Goal: Transaction & Acquisition: Purchase product/service

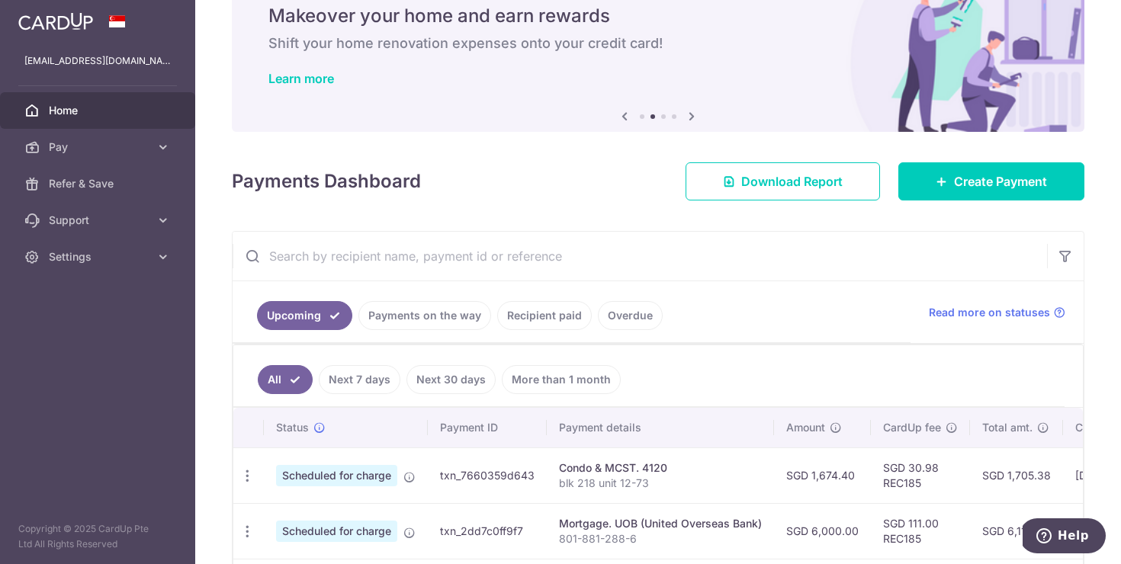
scroll to position [62, 0]
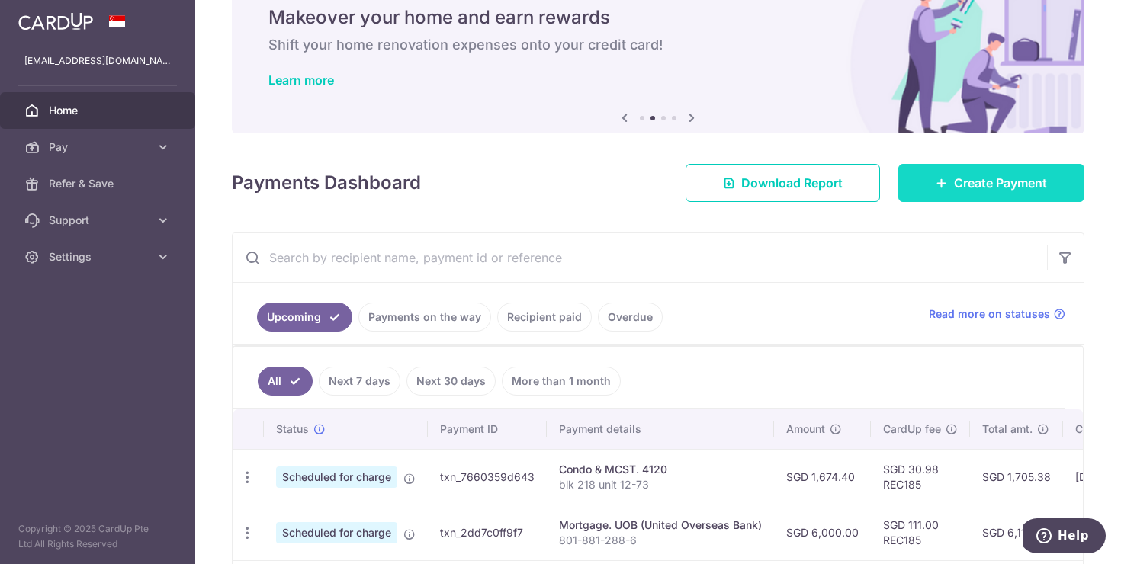
click at [978, 179] on span "Create Payment" at bounding box center [1000, 183] width 93 height 18
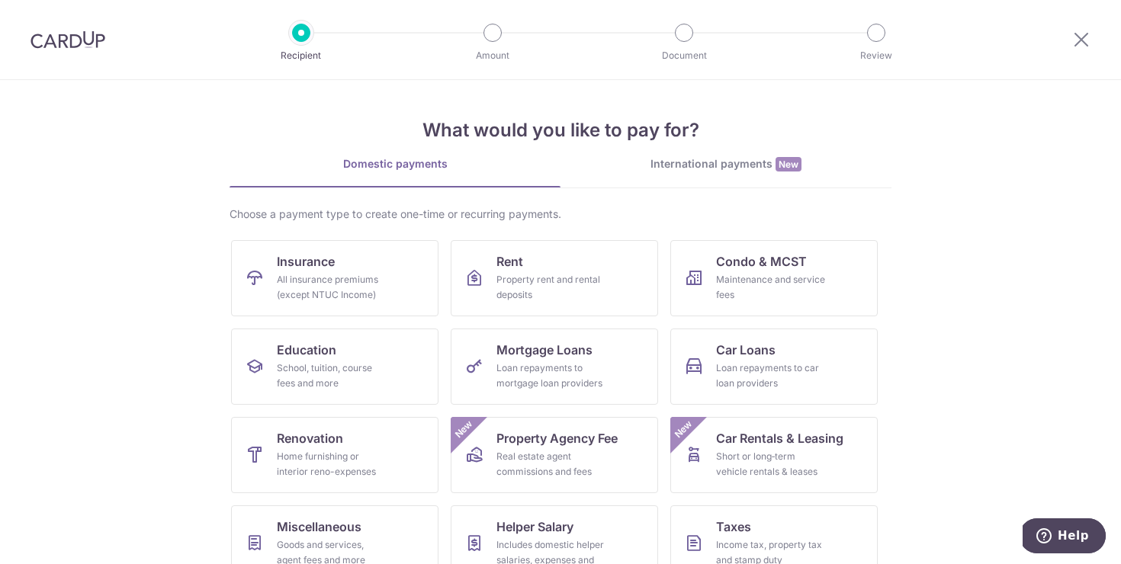
scroll to position [87, 0]
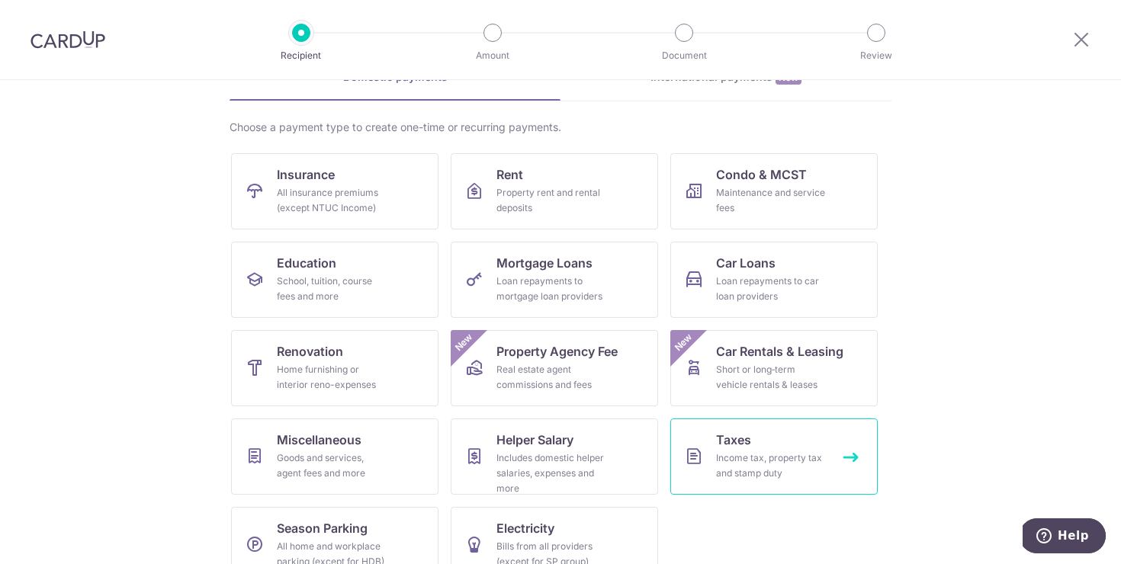
click at [752, 458] on div "Income tax, property tax and stamp duty" at bounding box center [771, 466] width 110 height 31
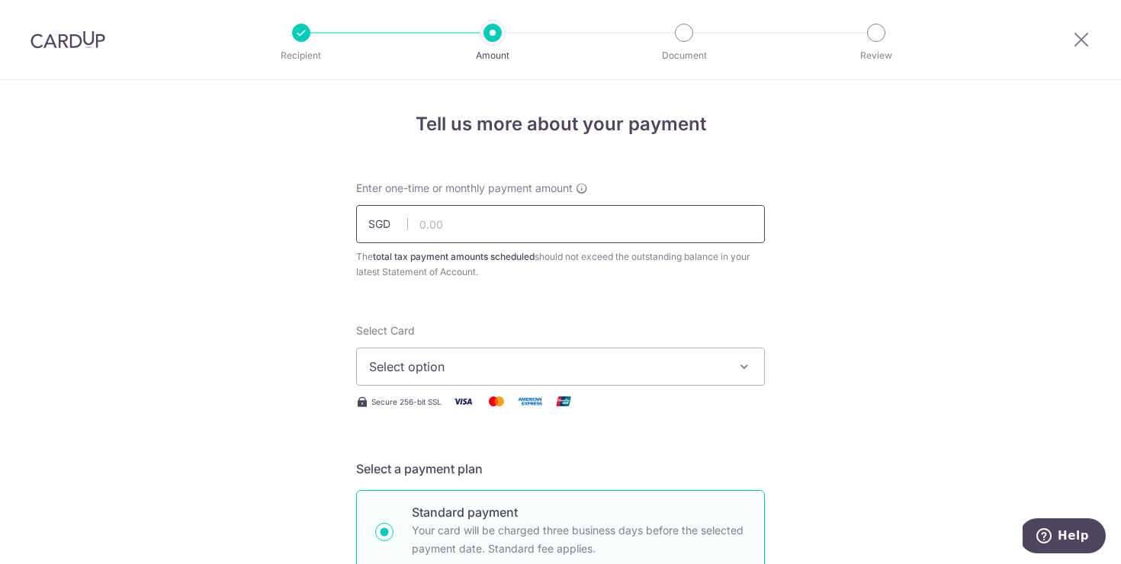
click at [510, 228] on input "text" at bounding box center [560, 224] width 409 height 38
type input "654.26"
click at [464, 363] on span "Select option" at bounding box center [546, 367] width 355 height 18
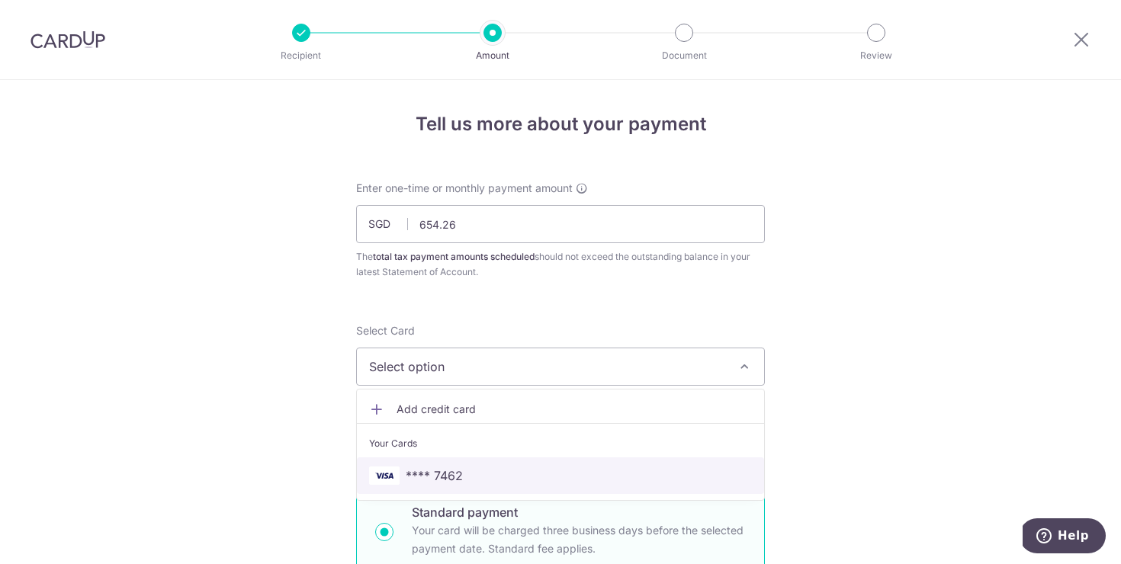
click at [465, 468] on span "**** 7462" at bounding box center [560, 476] width 383 height 18
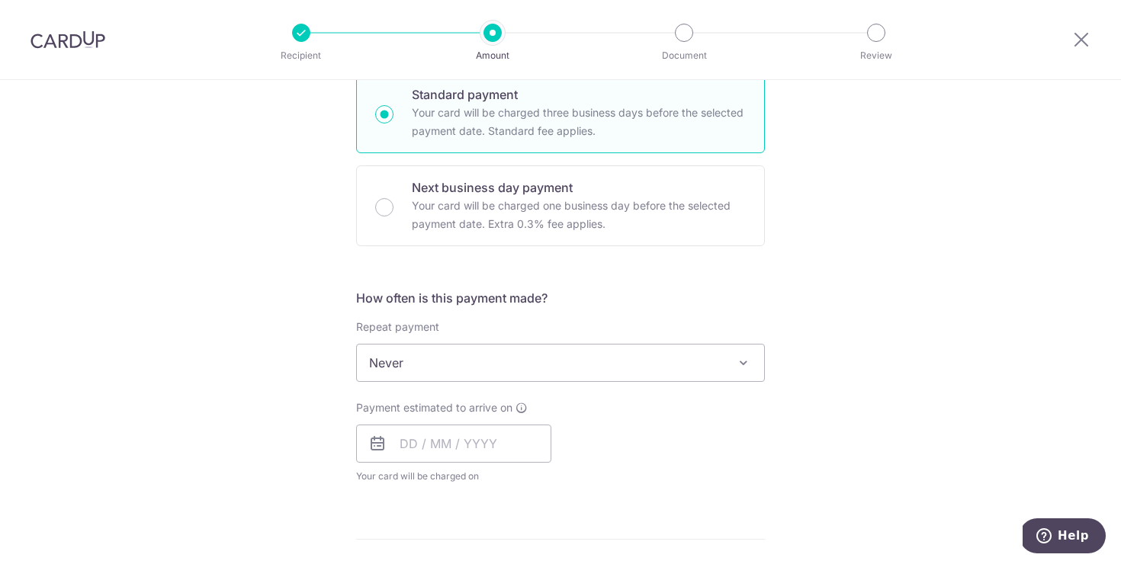
scroll to position [419, 0]
click at [462, 373] on span "Never" at bounding box center [560, 362] width 407 height 37
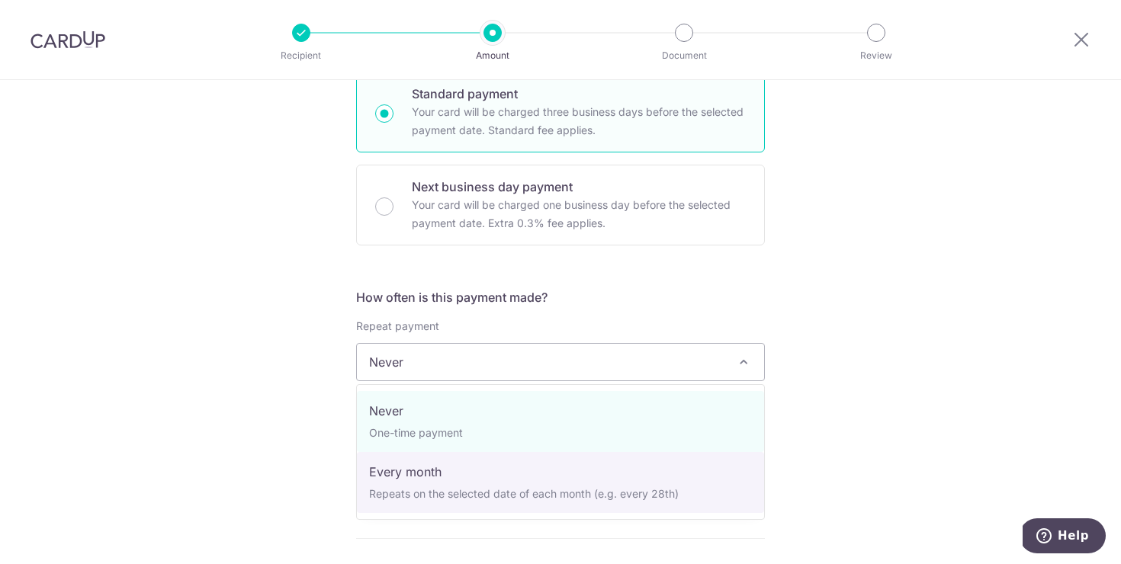
select select "3"
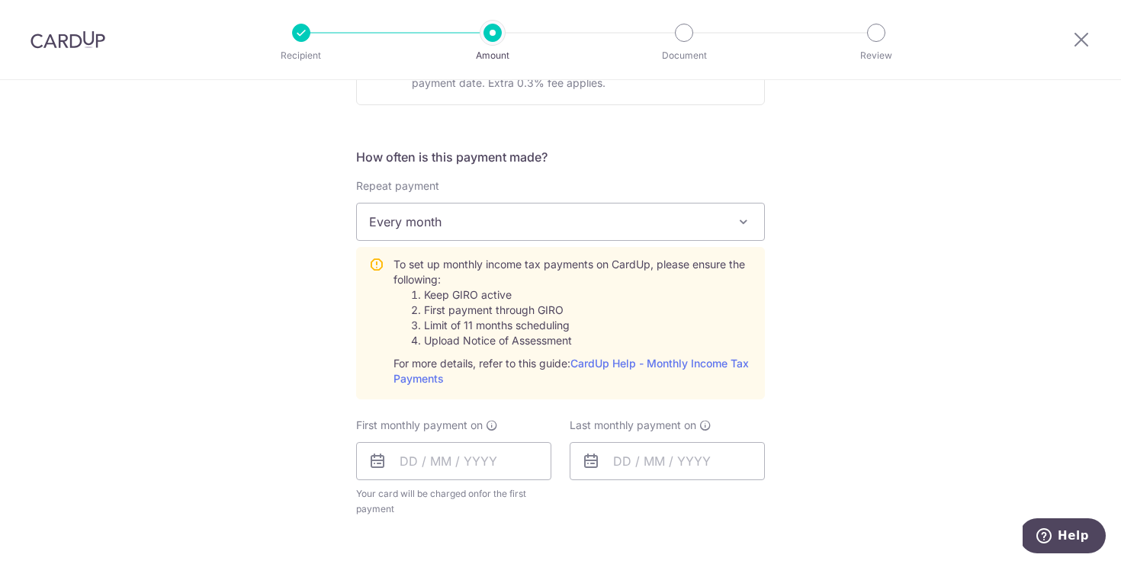
scroll to position [560, 0]
click at [407, 461] on input "text" at bounding box center [453, 461] width 195 height 38
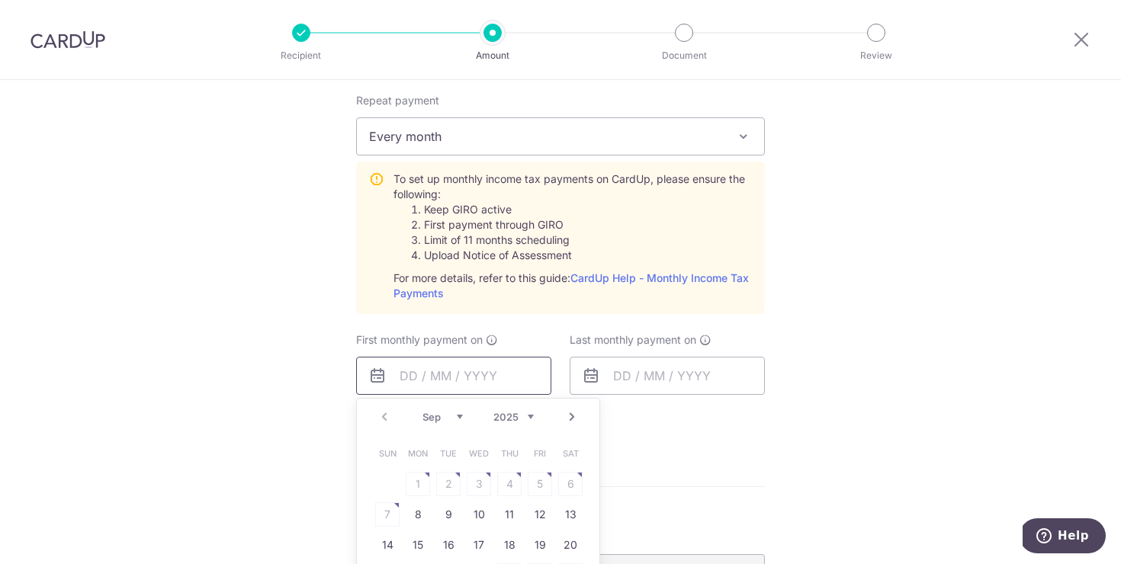
scroll to position [646, 0]
click at [416, 513] on link "8" at bounding box center [418, 513] width 24 height 24
type input "[DATE]"
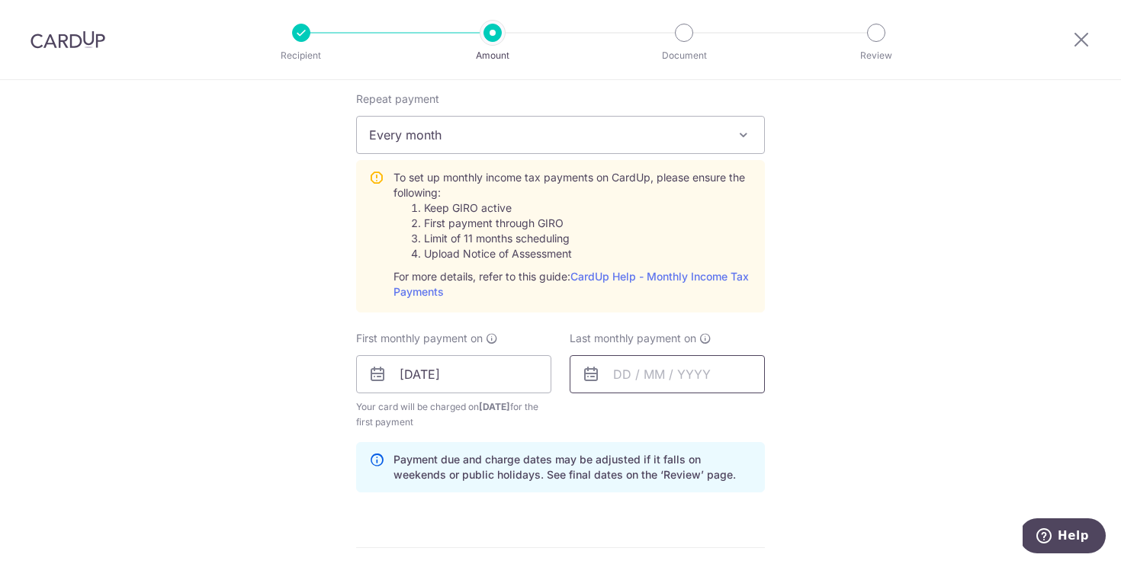
click at [651, 368] on input "text" at bounding box center [667, 374] width 195 height 38
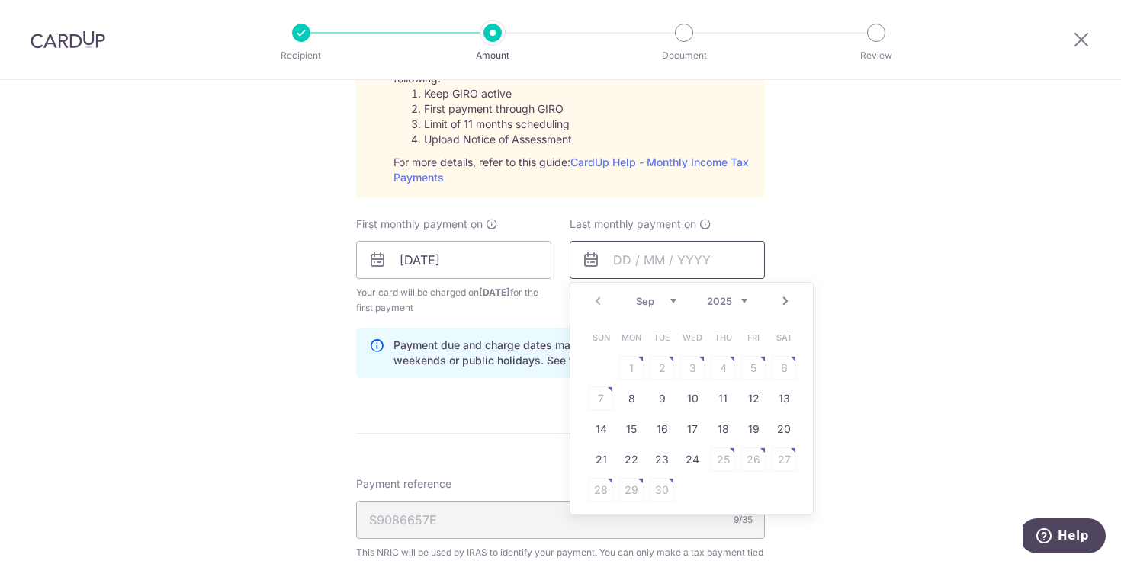
scroll to position [764, 0]
click at [782, 300] on link "Next" at bounding box center [785, 298] width 18 height 18
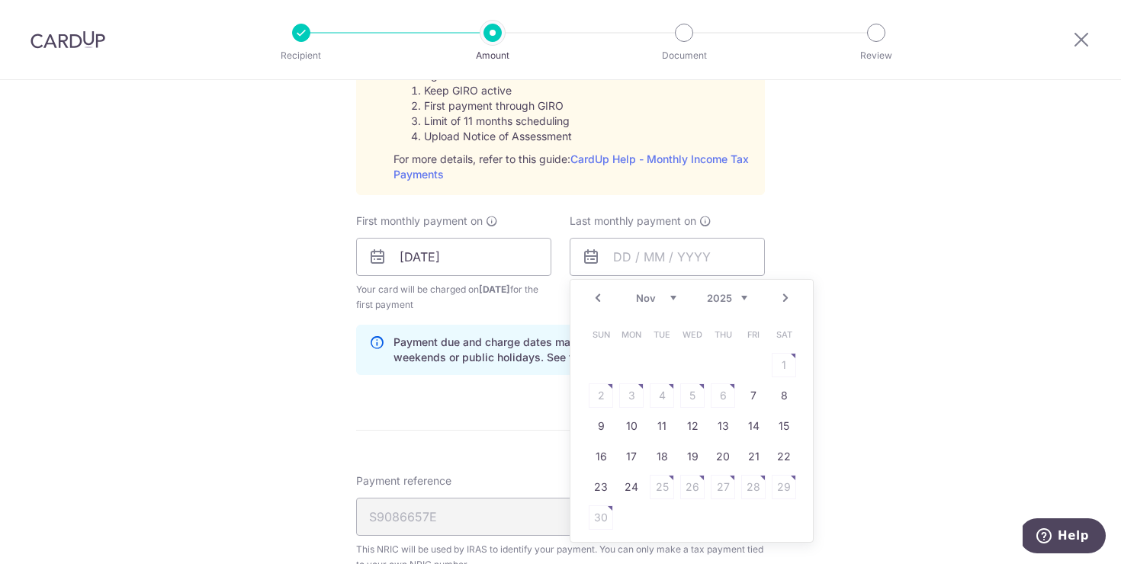
click at [782, 300] on link "Next" at bounding box center [785, 298] width 18 height 18
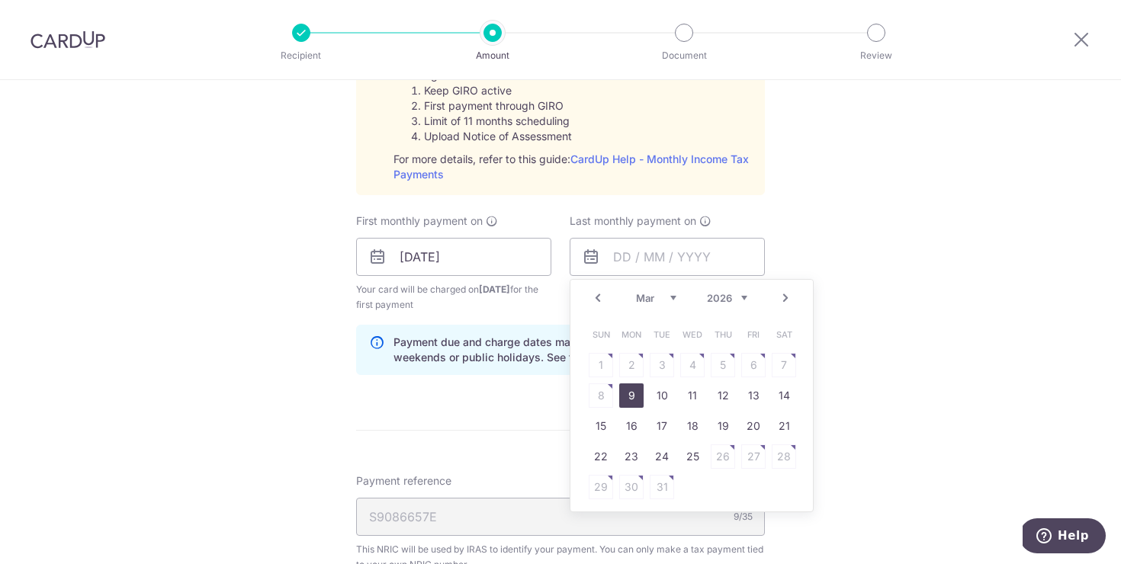
click at [632, 397] on link "9" at bounding box center [631, 396] width 24 height 24
type input "09/03/2026"
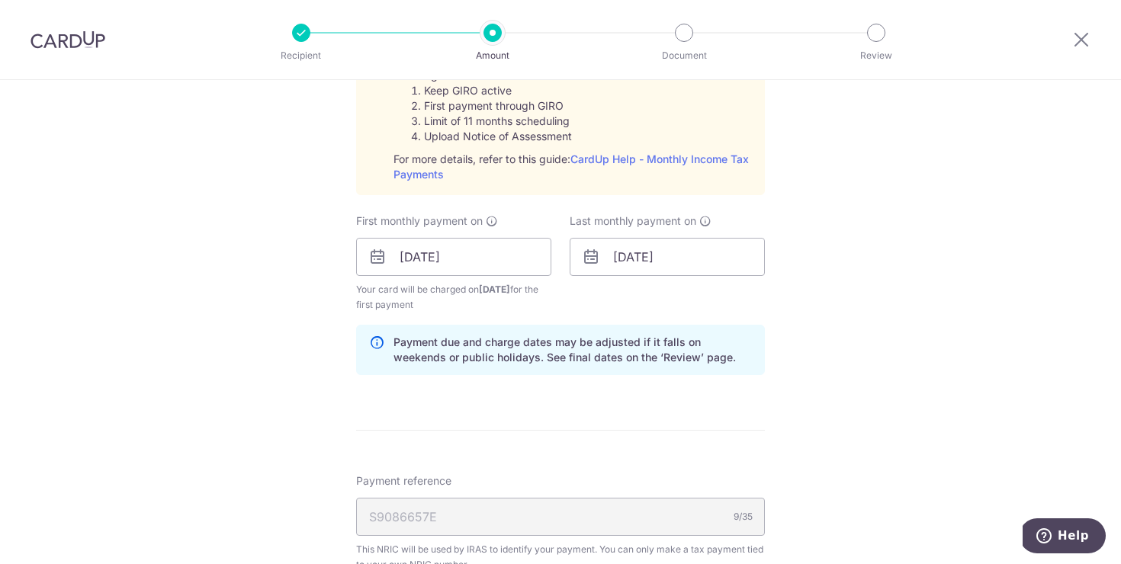
click at [506, 413] on form "Enter one-time or monthly payment amount SGD 654.26 654.26 The total tax paymen…" at bounding box center [560, 157] width 409 height 1480
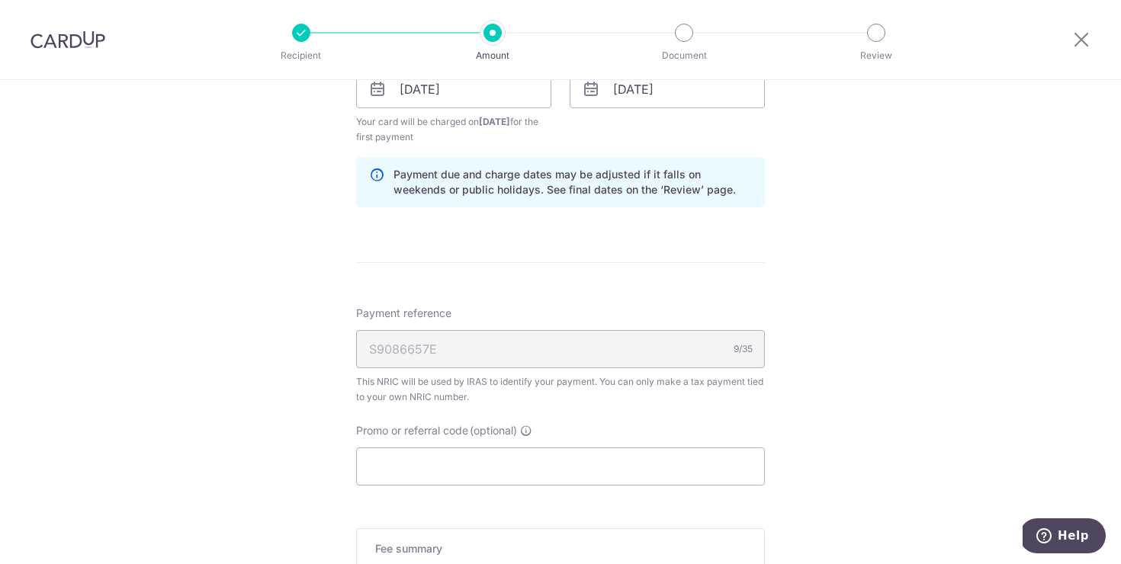
scroll to position [940, 0]
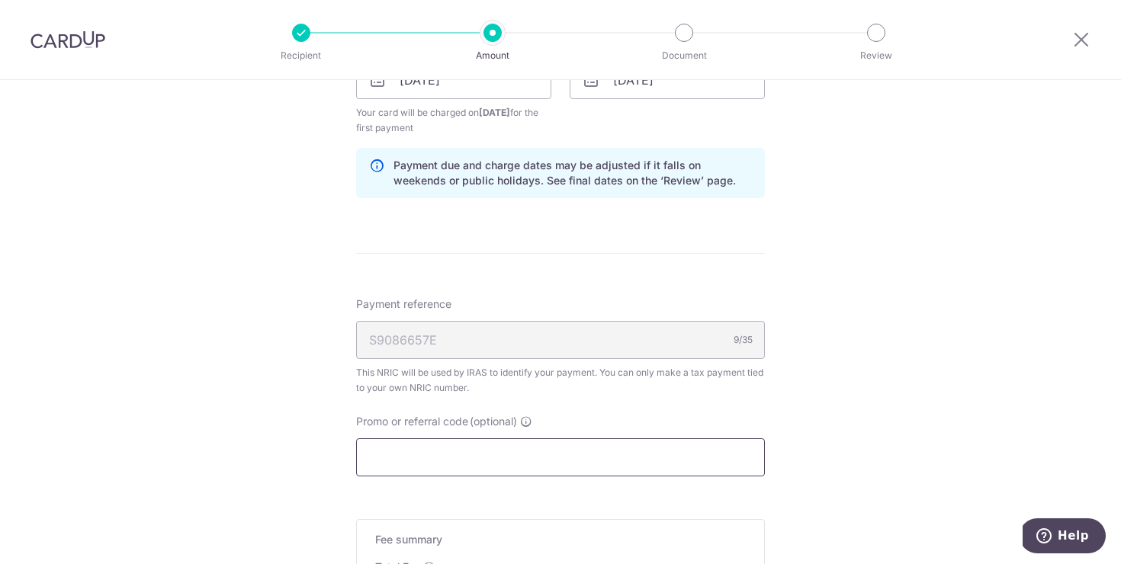
click at [462, 455] on input "Promo or referral code (optional)" at bounding box center [560, 458] width 409 height 38
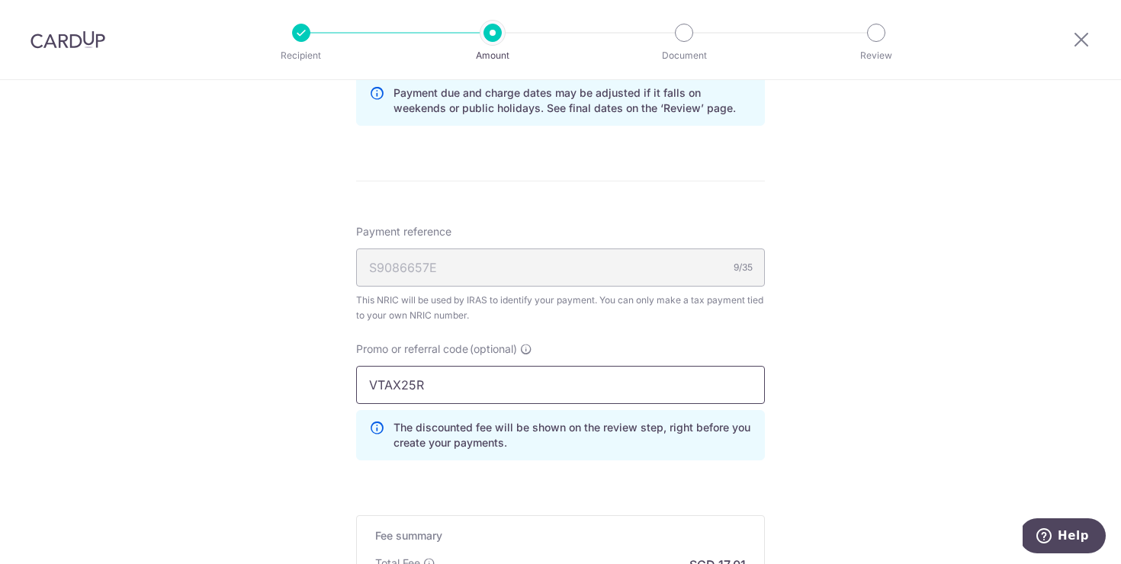
scroll to position [1133, 0]
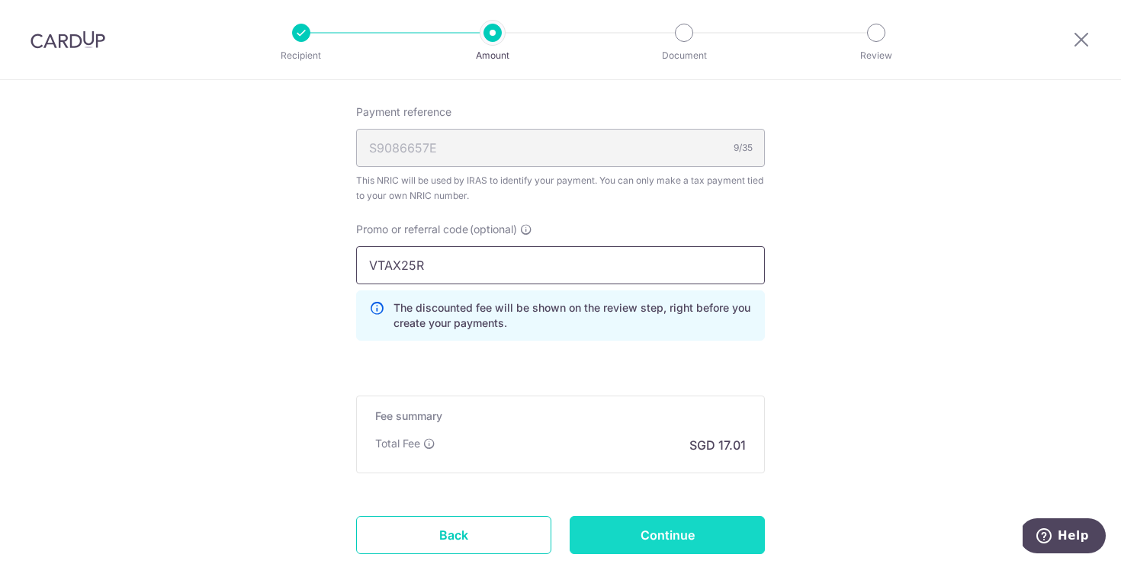
type input "VTAX25R"
click at [620, 537] on input "Continue" at bounding box center [667, 535] width 195 height 38
type input "Create Schedule"
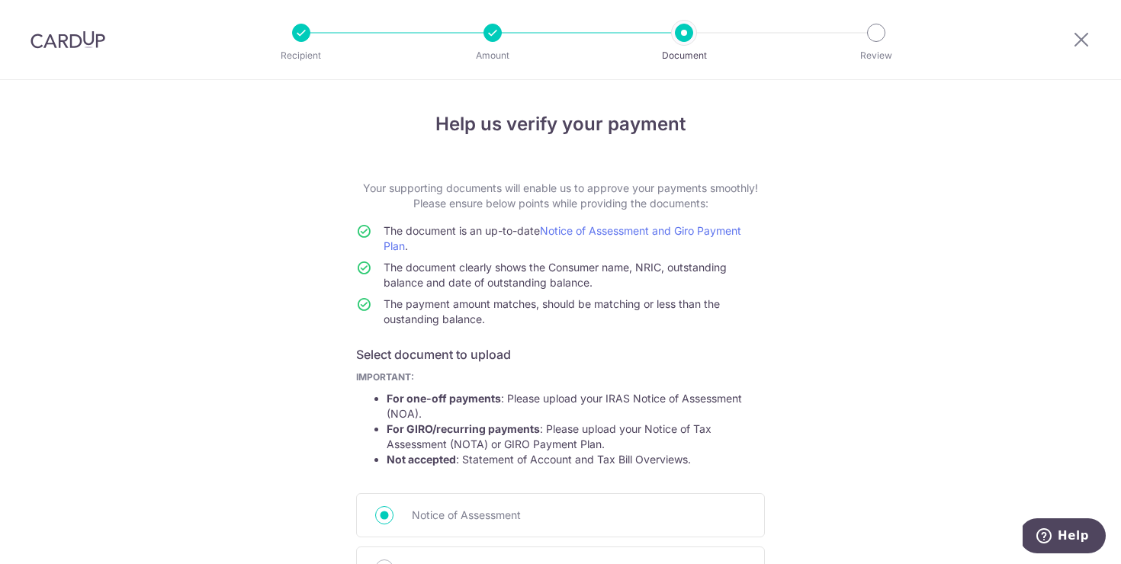
scroll to position [134, 0]
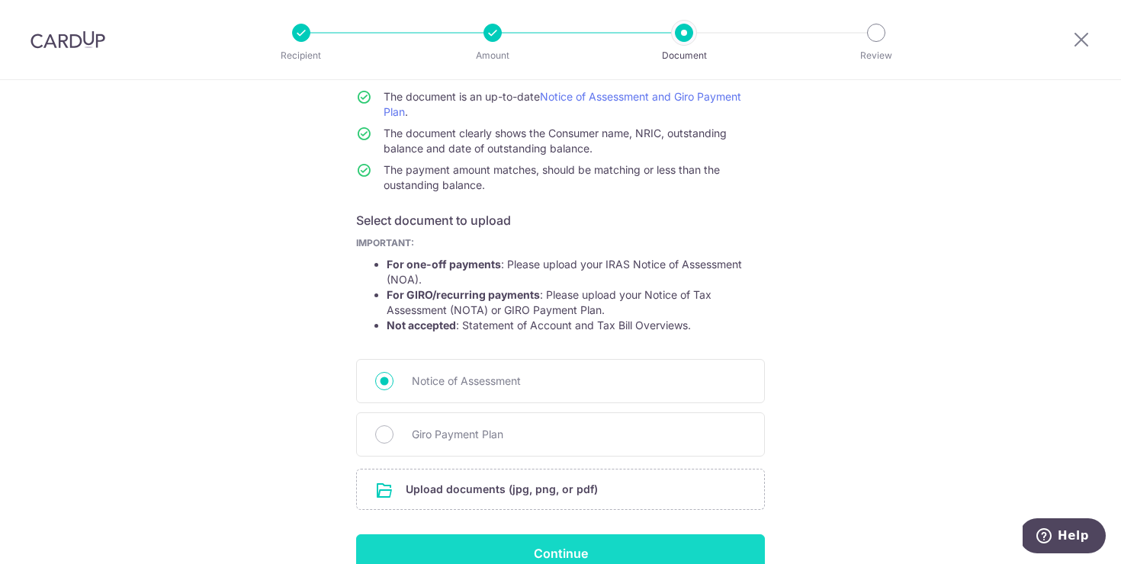
click at [599, 550] on input "Continue" at bounding box center [560, 554] width 409 height 38
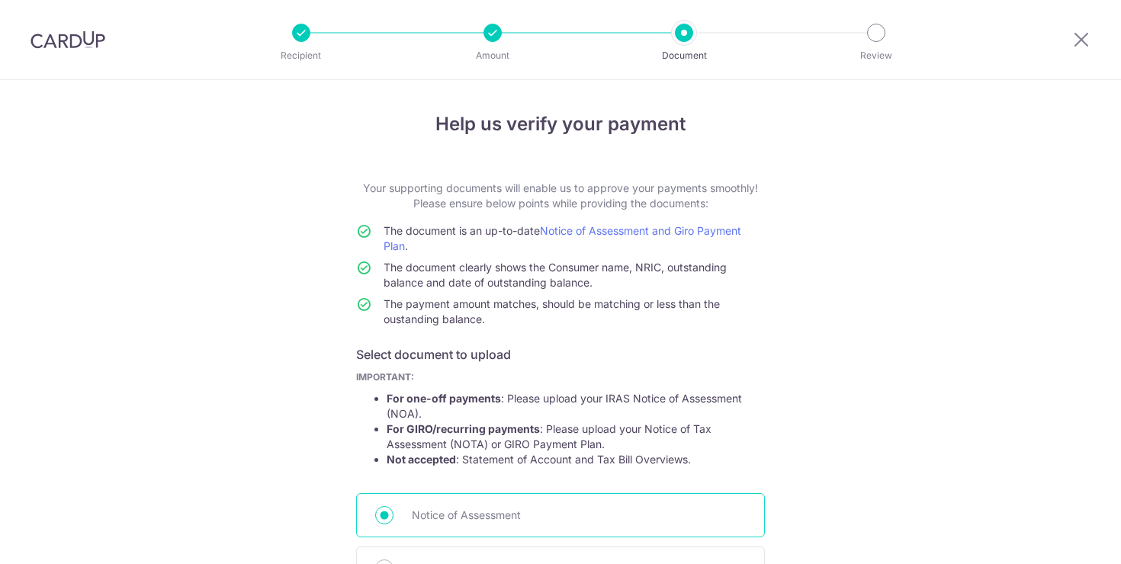
scroll to position [236, 0]
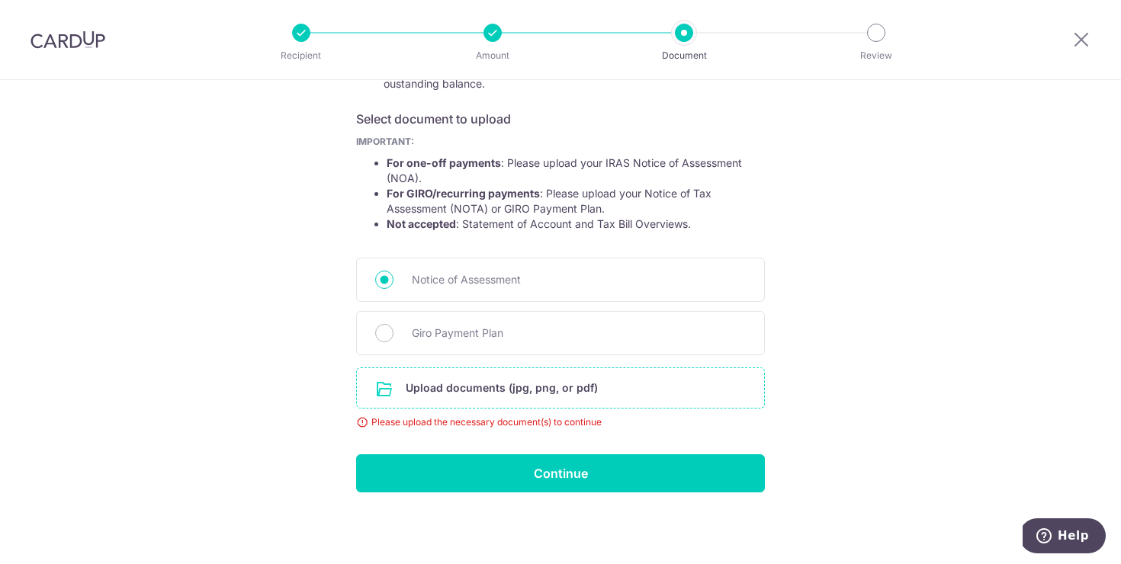
click at [508, 394] on input "file" at bounding box center [560, 388] width 407 height 40
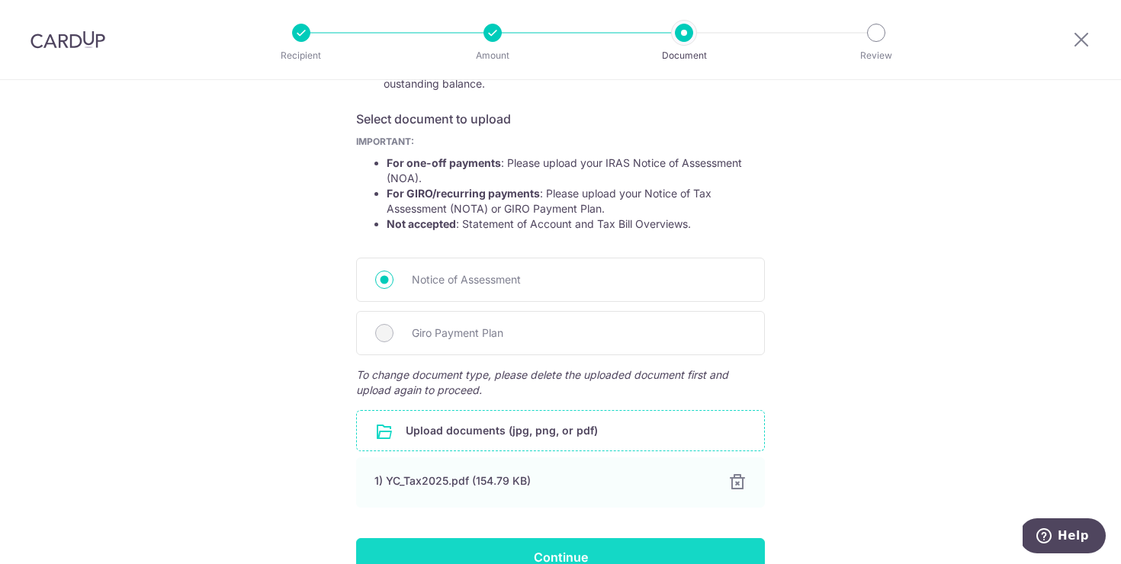
click at [622, 549] on input "Continue" at bounding box center [560, 557] width 409 height 38
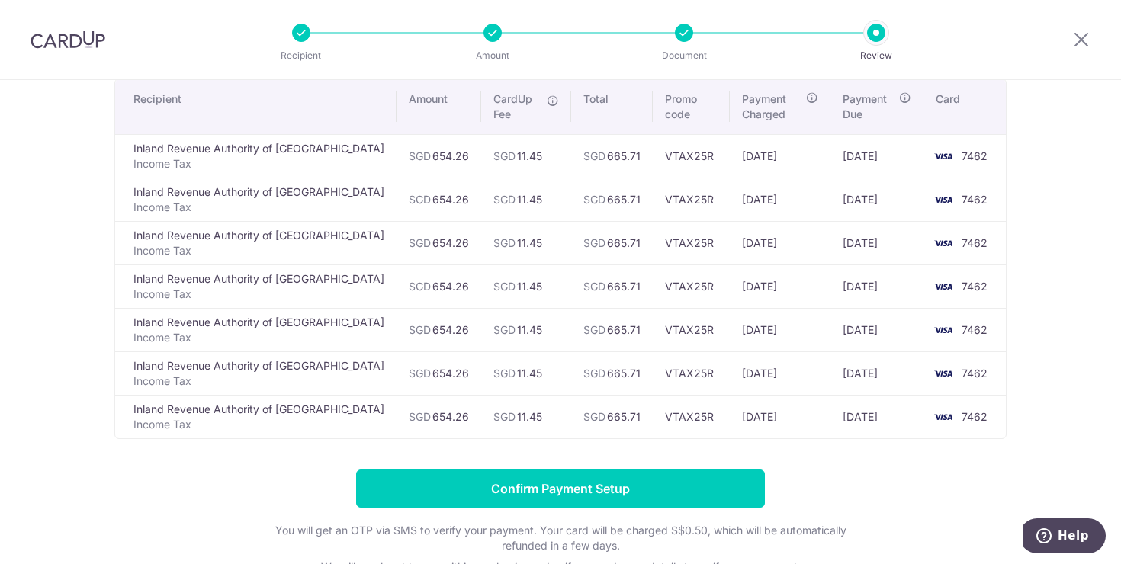
scroll to position [118, 0]
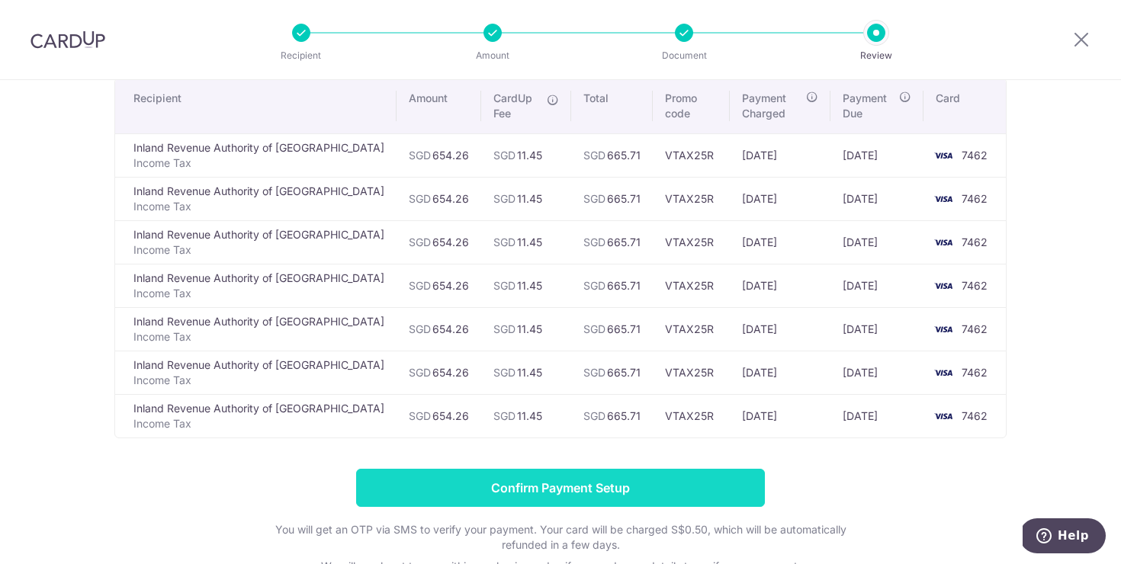
click at [640, 490] on input "Confirm Payment Setup" at bounding box center [560, 488] width 409 height 38
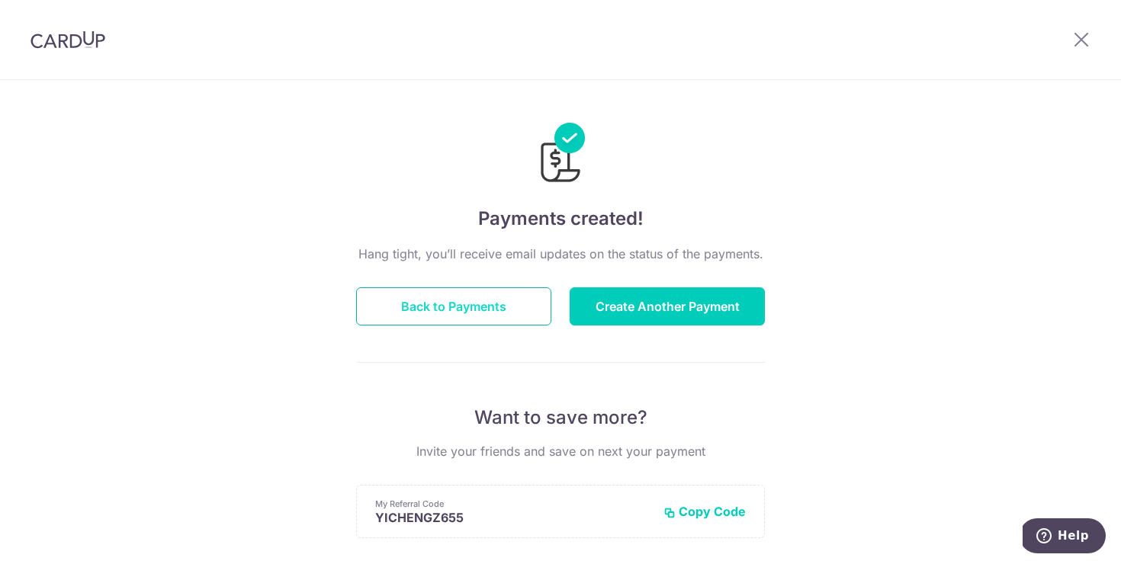
click at [481, 305] on button "Back to Payments" at bounding box center [453, 307] width 195 height 38
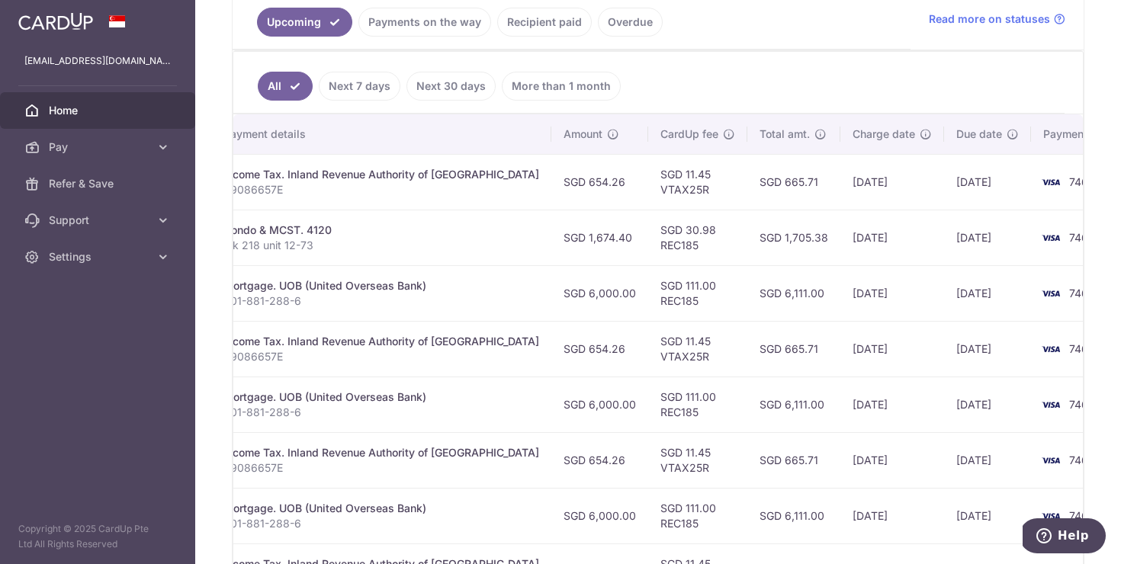
scroll to position [264, 0]
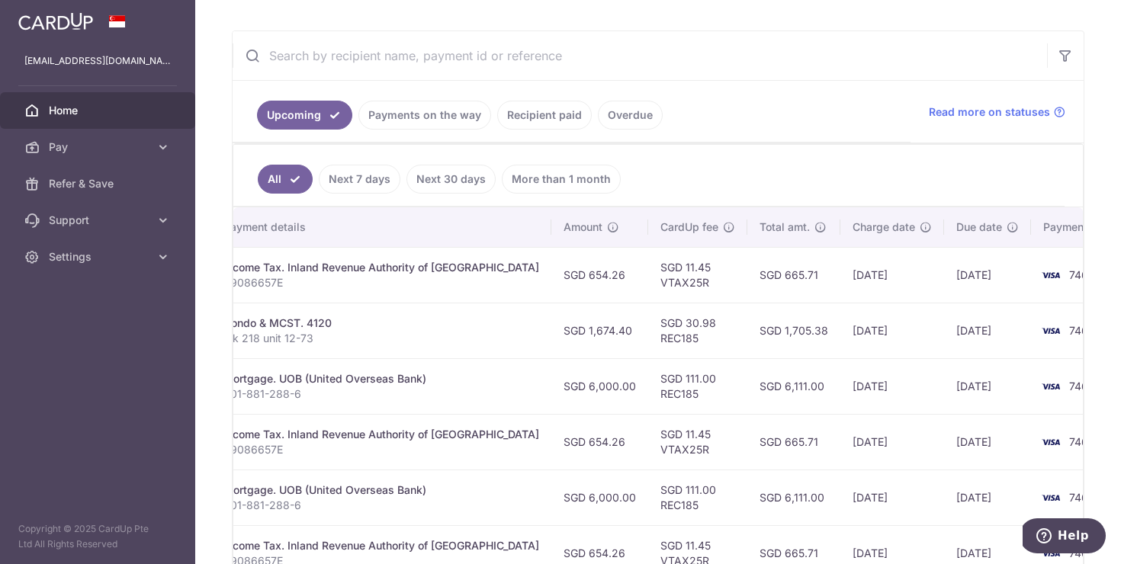
click at [533, 115] on link "Recipient paid" at bounding box center [544, 115] width 95 height 29
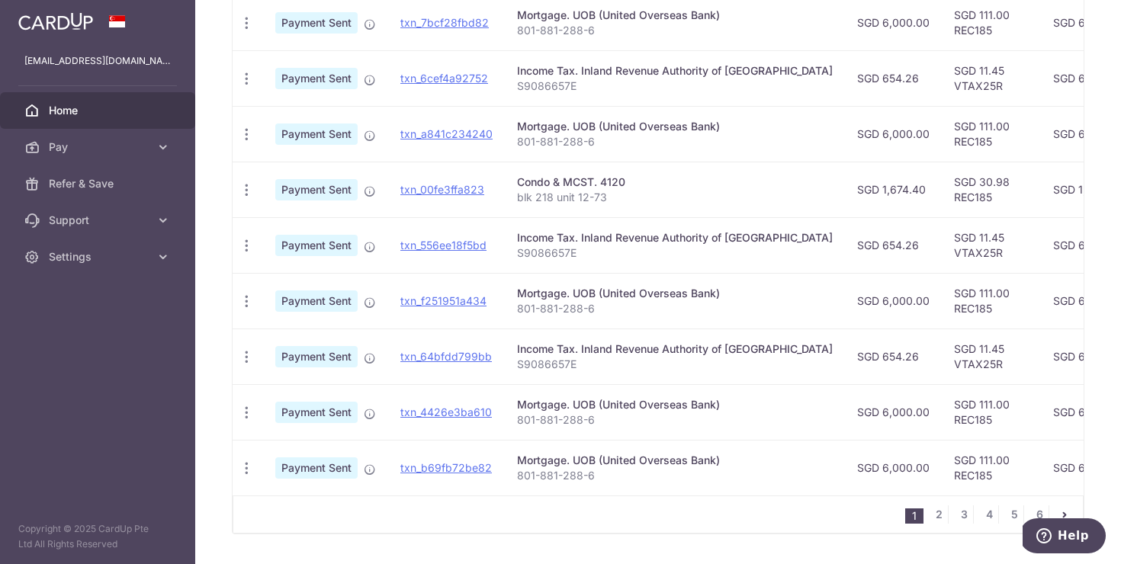
scroll to position [550, 0]
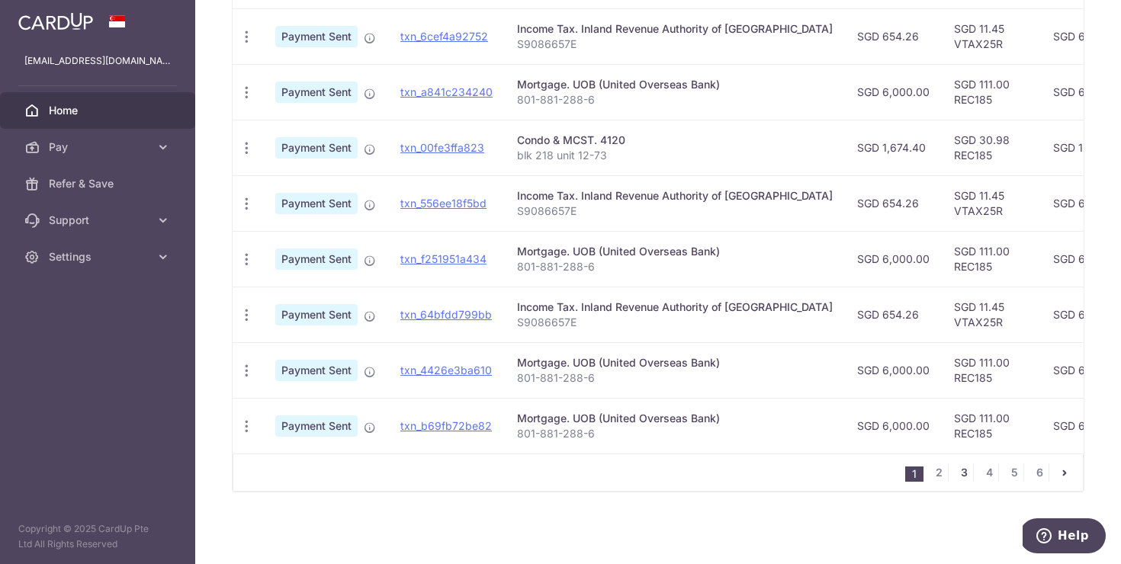
click at [968, 474] on link "3" at bounding box center [964, 473] width 18 height 18
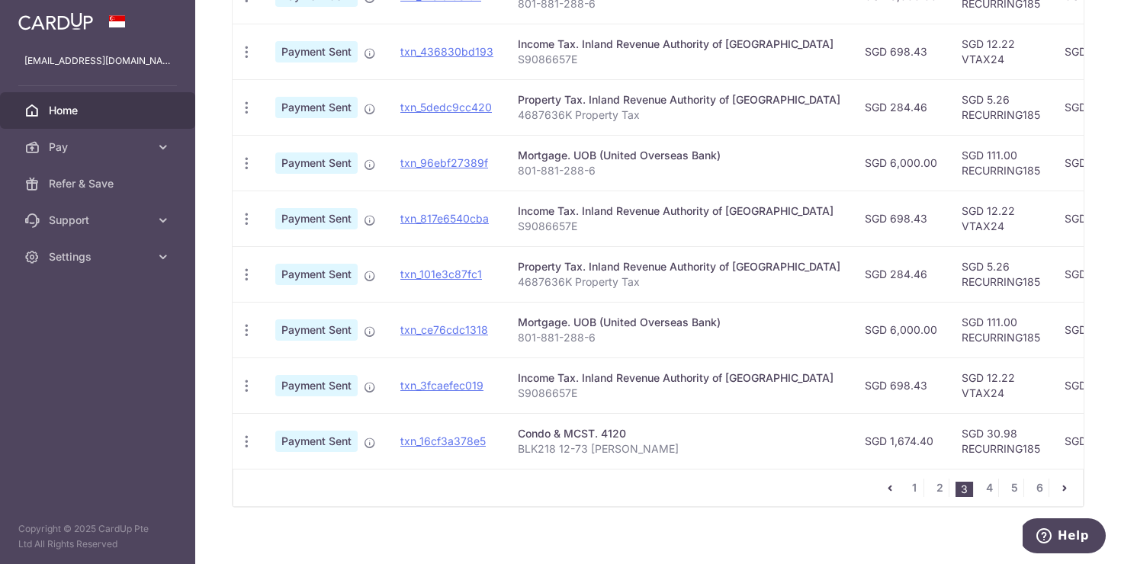
scroll to position [542, 0]
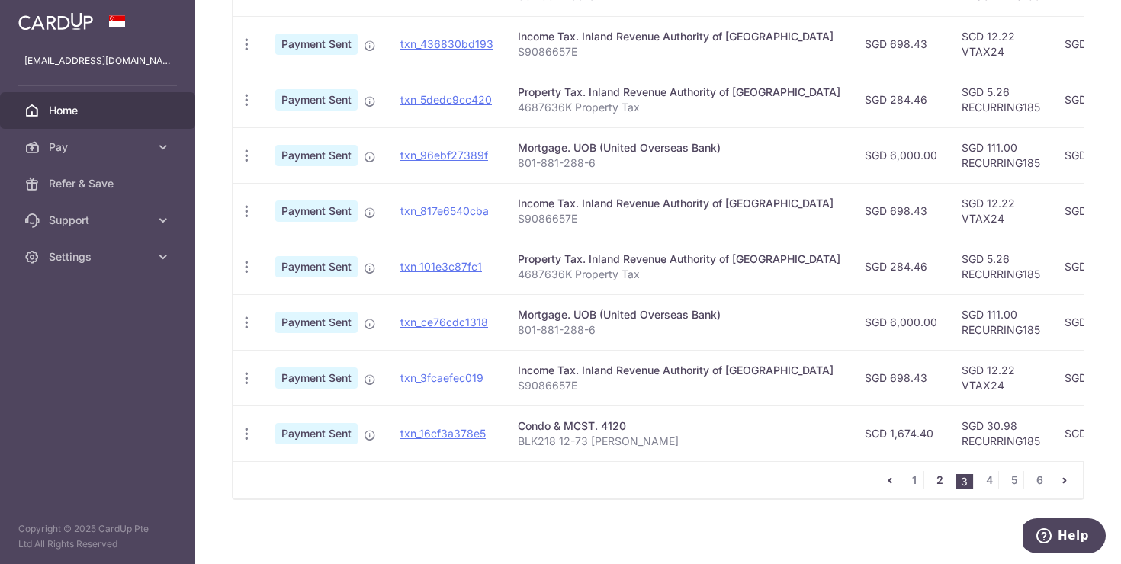
click at [940, 484] on link "2" at bounding box center [940, 480] width 18 height 18
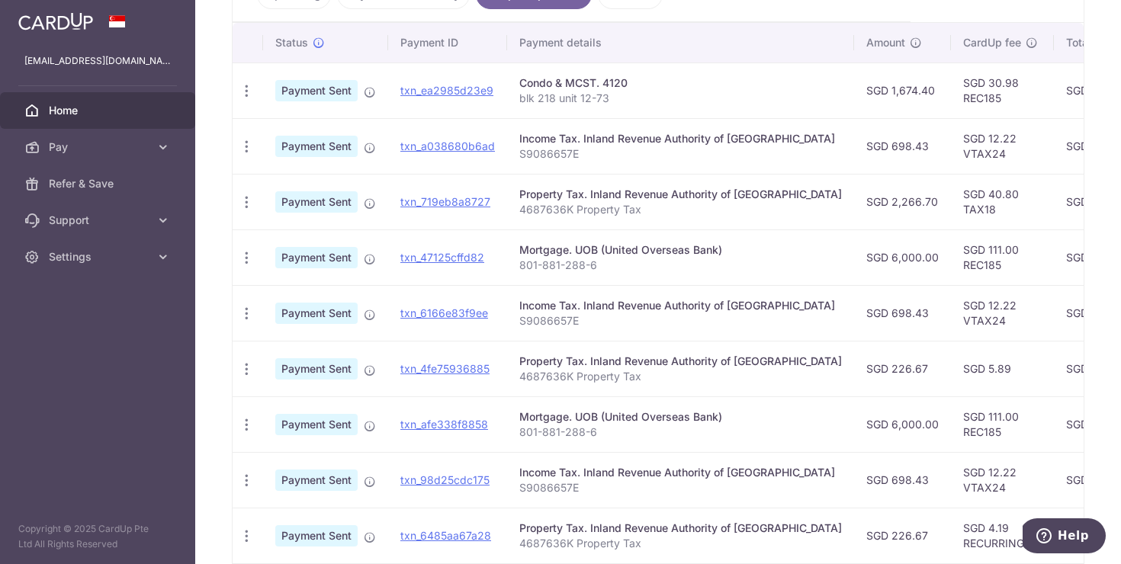
scroll to position [384, 0]
